Goal: Find specific page/section: Find specific page/section

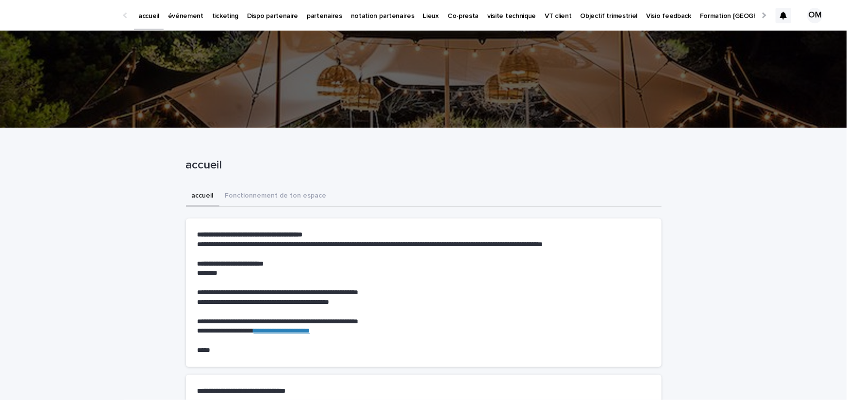
click at [168, 18] on p "événement" at bounding box center [185, 10] width 35 height 20
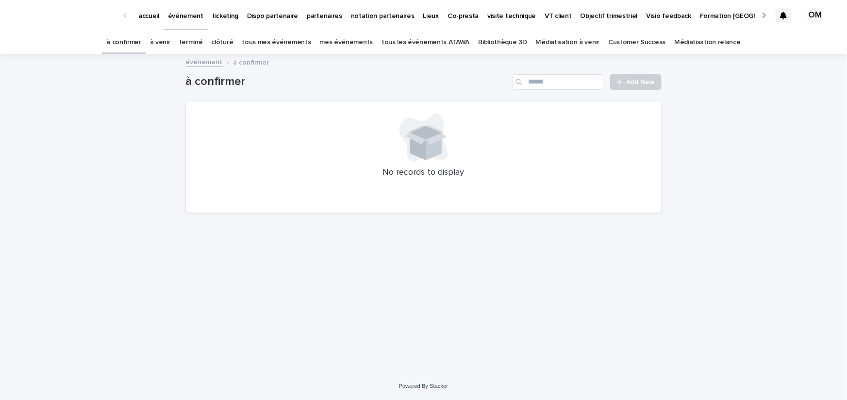
click at [481, 48] on link "Bibliothèque 3D" at bounding box center [502, 42] width 49 height 23
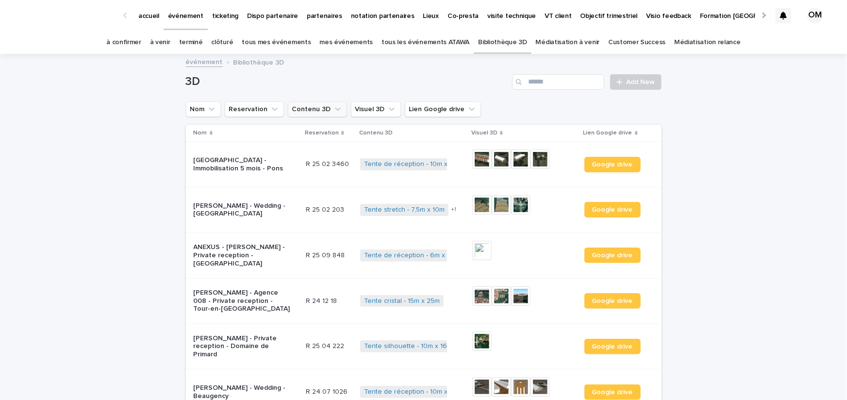
click at [314, 111] on button "Contenu 3D" at bounding box center [317, 109] width 59 height 16
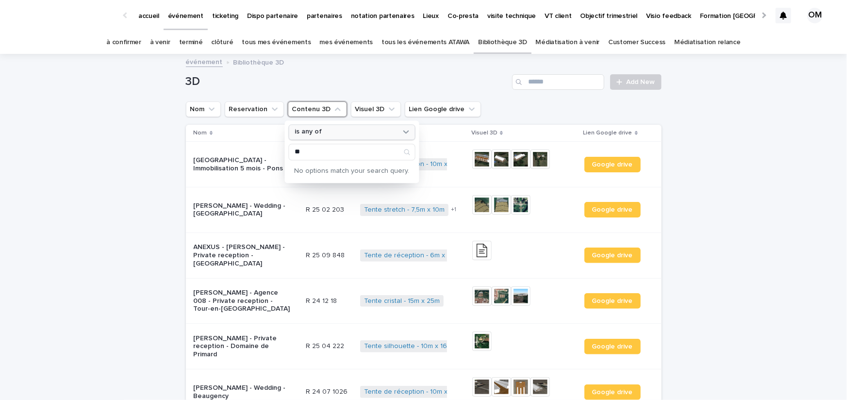
type input "*"
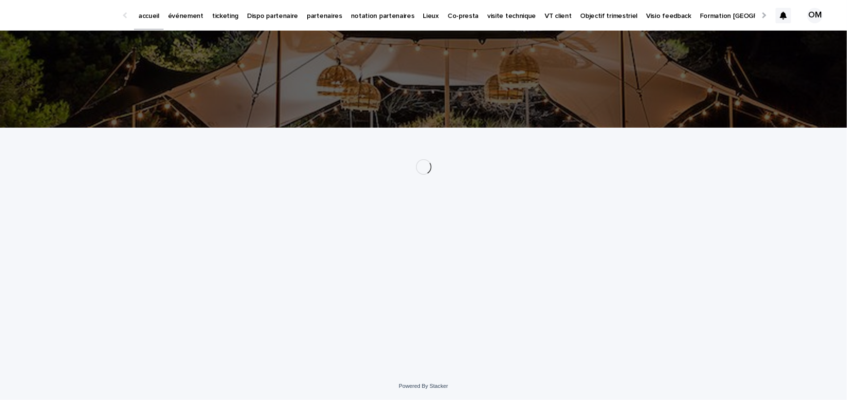
click at [179, 22] on link "événement" at bounding box center [186, 15] width 44 height 30
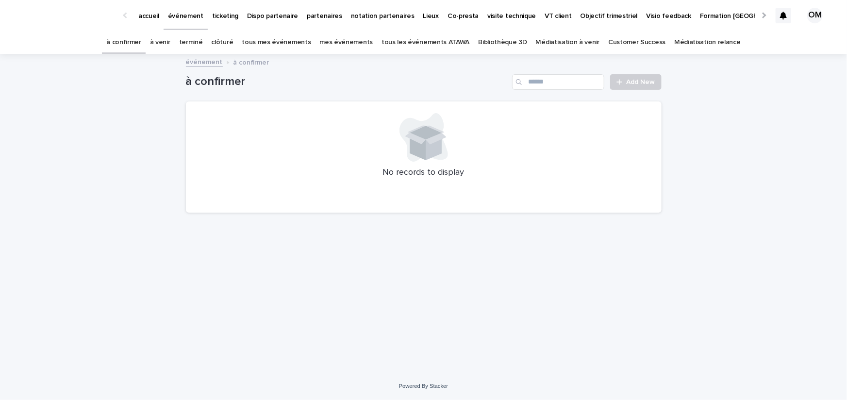
click at [480, 45] on link "Bibliothèque 3D" at bounding box center [502, 42] width 49 height 23
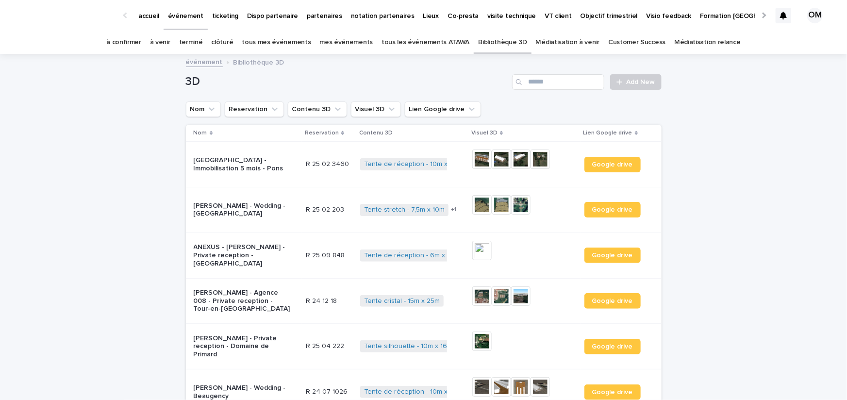
click at [433, 43] on link "tous les événements ATAWA" at bounding box center [425, 42] width 88 height 23
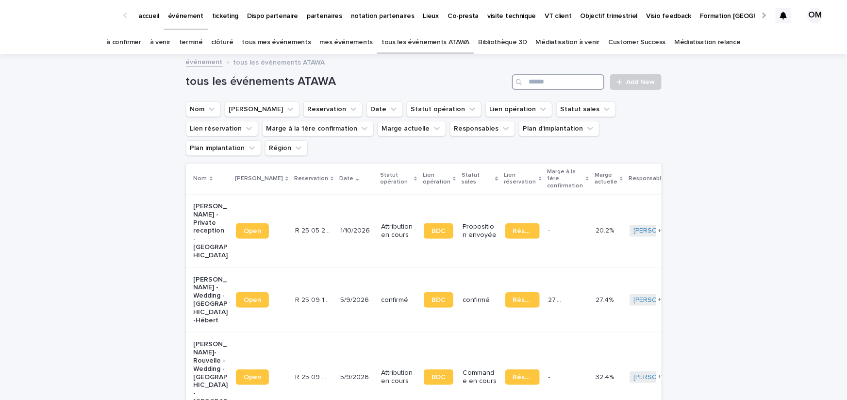
click at [536, 82] on input "Search" at bounding box center [558, 82] width 92 height 16
paste input "*********"
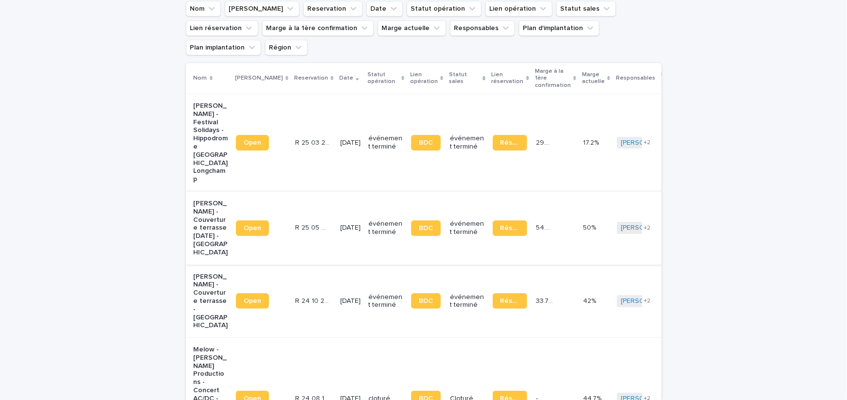
scroll to position [104, 0]
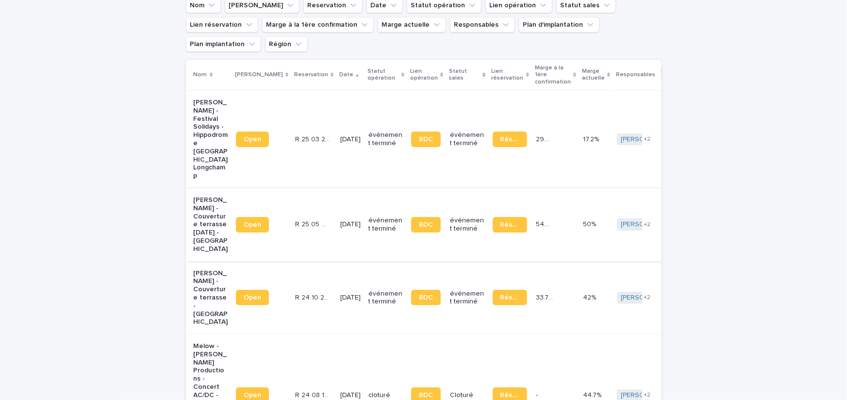
type input "*********"
click at [248, 221] on span "Open" at bounding box center [252, 224] width 17 height 7
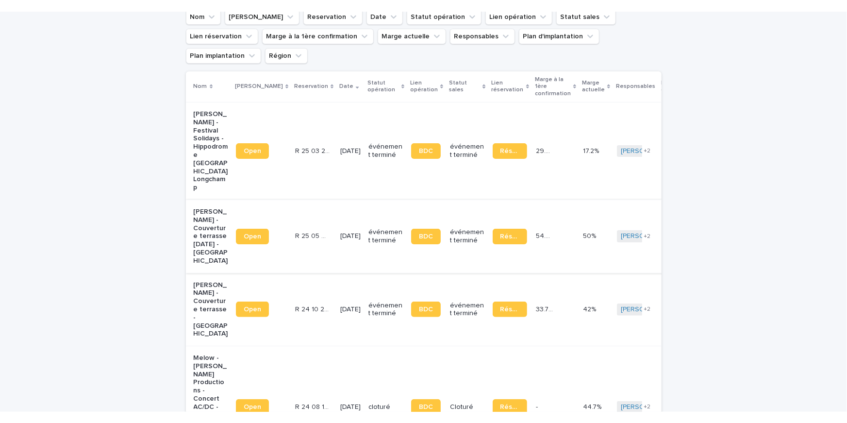
scroll to position [136, 0]
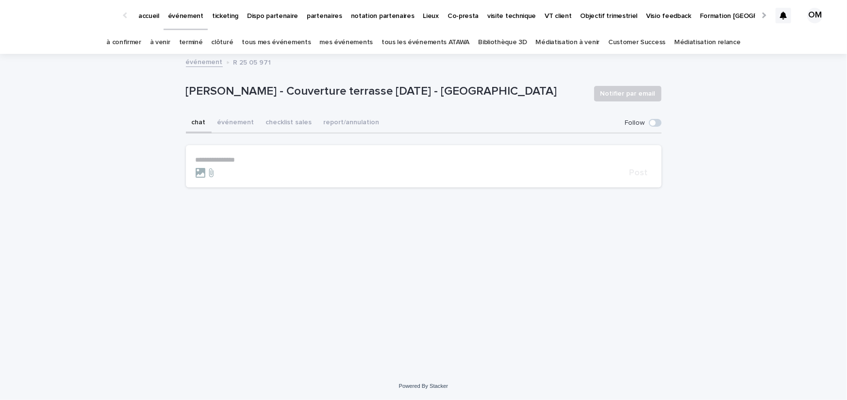
click at [234, 124] on button "événement" at bounding box center [236, 123] width 49 height 20
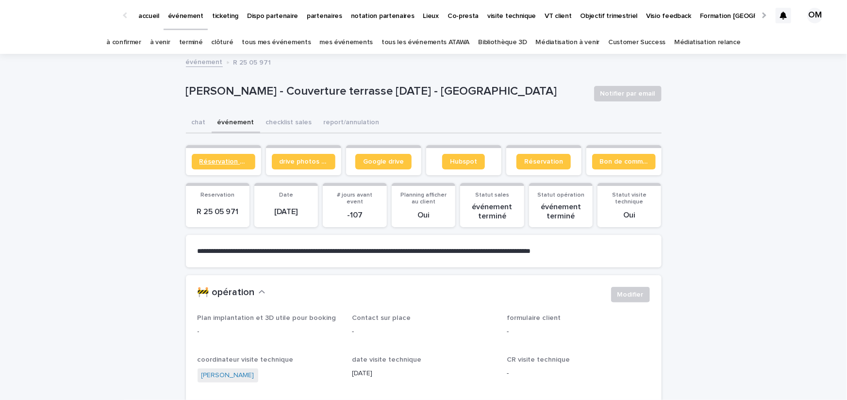
click at [224, 155] on link "Réservation client" at bounding box center [224, 162] width 64 height 16
